Goal: Navigation & Orientation: Find specific page/section

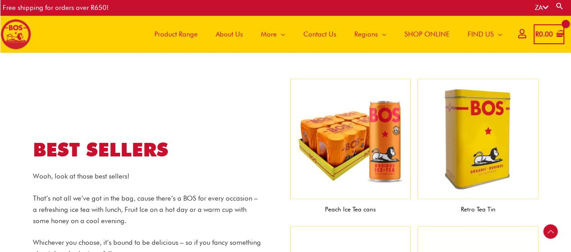
scroll to position [835, 0]
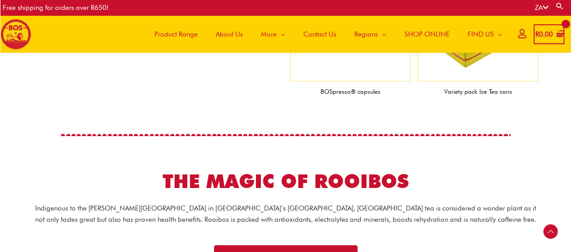
scroll to position [1101, 0]
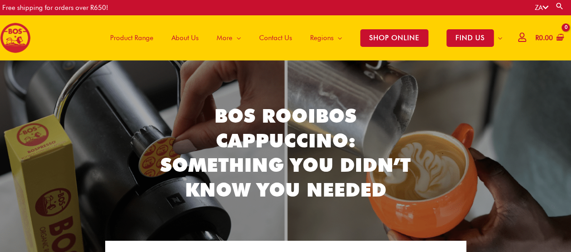
click at [130, 36] on span "Product Range" at bounding box center [131, 37] width 43 height 27
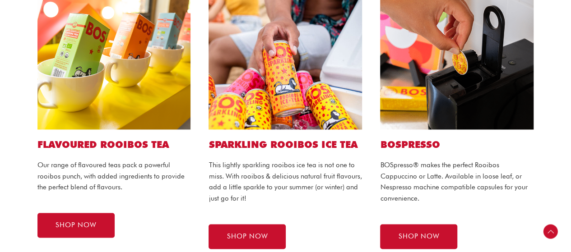
click at [570, 131] on html "Skip to content Free shipping for orders over R650! ZA Search for: Search Main …" at bounding box center [285, 153] width 571 height 1384
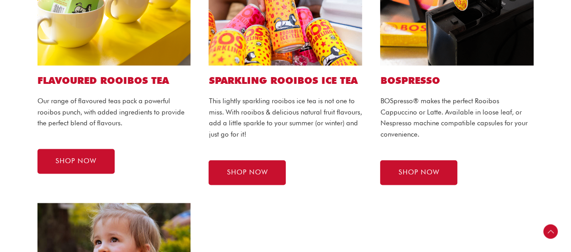
scroll to position [604, 0]
